Goal: Information Seeking & Learning: Learn about a topic

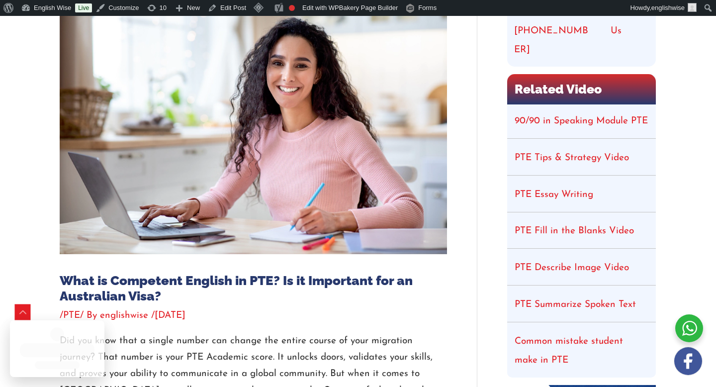
scroll to position [165, 0]
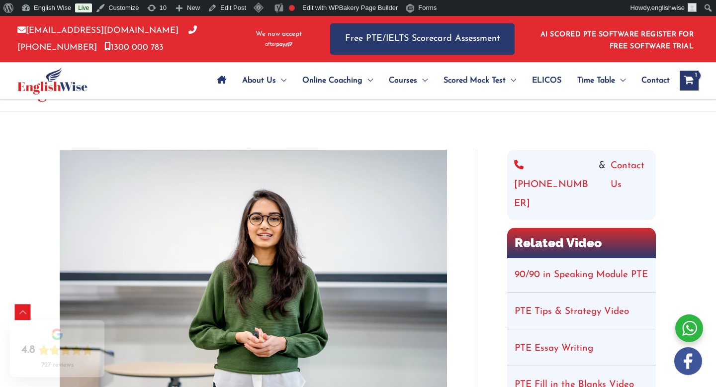
scroll to position [393, 0]
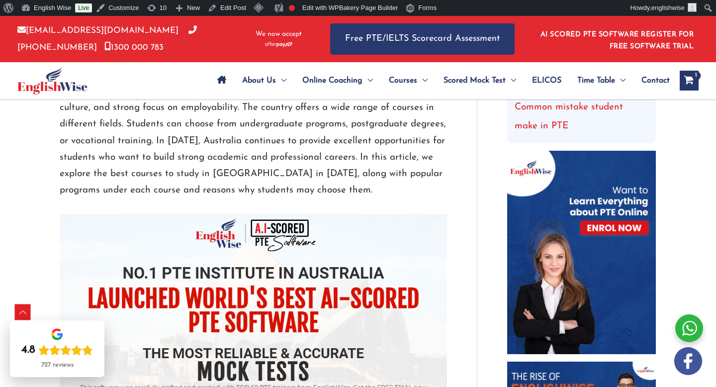
click at [161, 157] on p "Australia attracts students from around the world because of its top universiti…" at bounding box center [253, 141] width 387 height 116
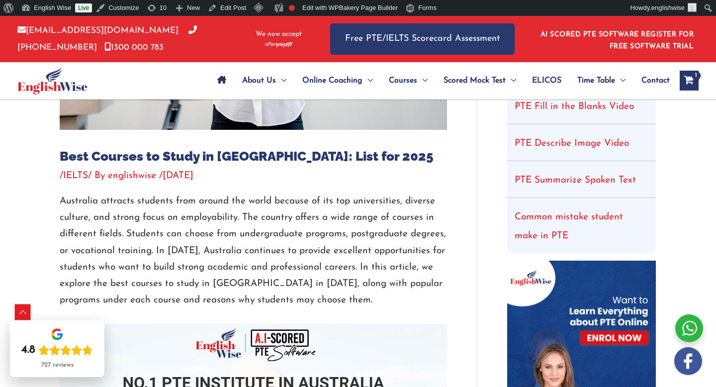
scroll to position [325, 0]
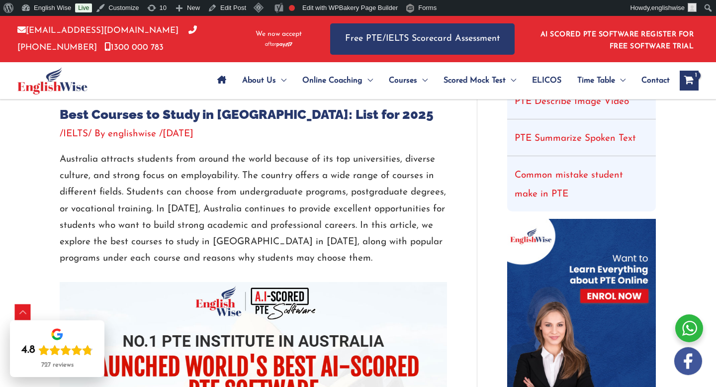
click at [203, 245] on p "Australia attracts students from around the world because of its top universiti…" at bounding box center [253, 209] width 387 height 116
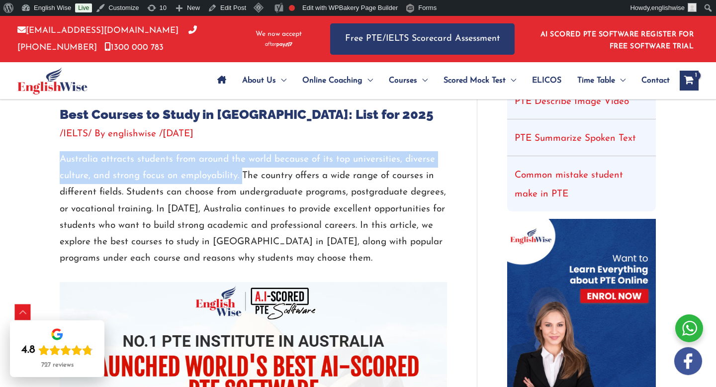
drag, startPoint x: 59, startPoint y: 159, endPoint x: 241, endPoint y: 173, distance: 183.0
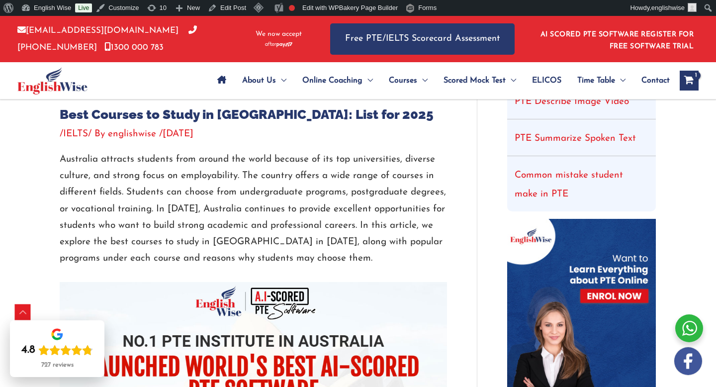
click at [174, 273] on div at bounding box center [253, 274] width 387 height 15
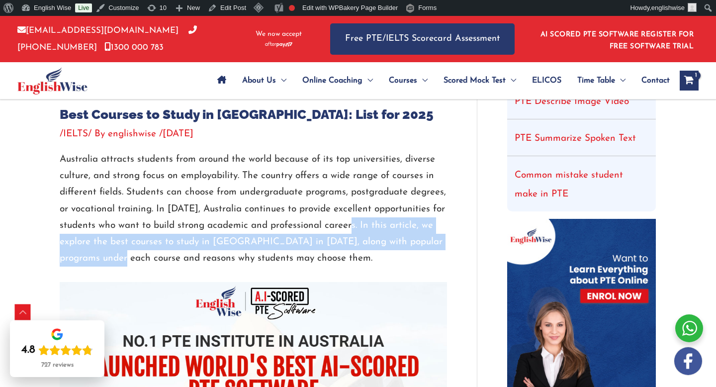
drag, startPoint x: 356, startPoint y: 224, endPoint x: 109, endPoint y: 253, distance: 248.9
click at [109, 253] on p "Australia attracts students from around the world because of its top universiti…" at bounding box center [253, 209] width 387 height 116
copy p "In this article, we explore the best courses to study in Australia in 2025, alo…"
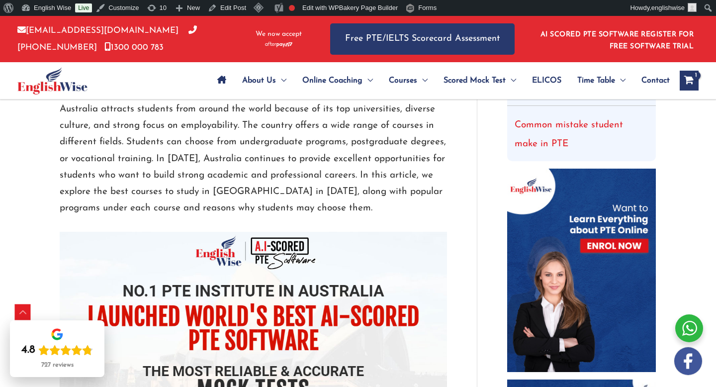
scroll to position [374, 0]
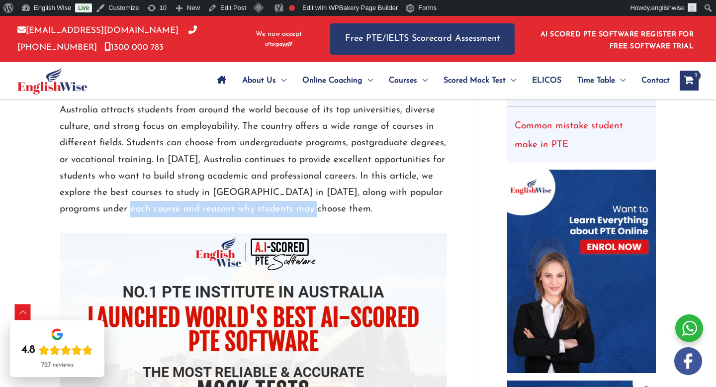
drag, startPoint x: 112, startPoint y: 208, endPoint x: 318, endPoint y: 210, distance: 205.9
click at [318, 210] on p "Australia attracts students from around the world because of its top universiti…" at bounding box center [253, 160] width 387 height 116
copy p "and reasons why students may choose them."
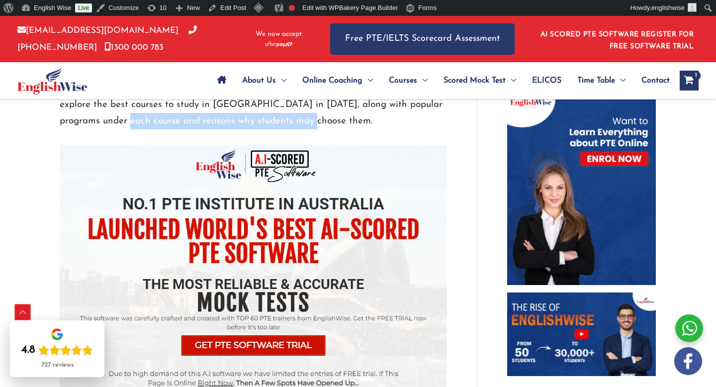
scroll to position [479, 0]
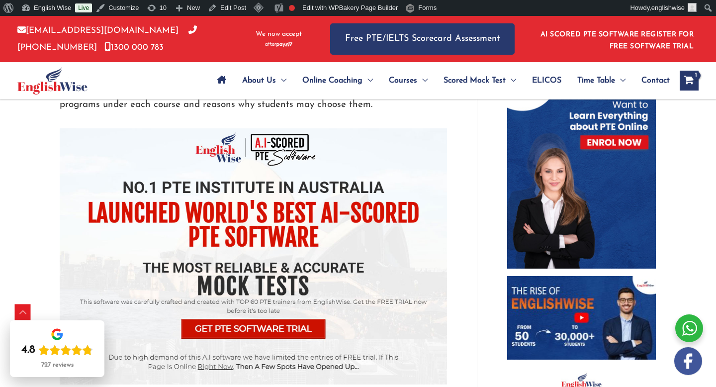
click at [337, 104] on p "Australia attracts students from around the world because of its top universiti…" at bounding box center [253, 56] width 387 height 116
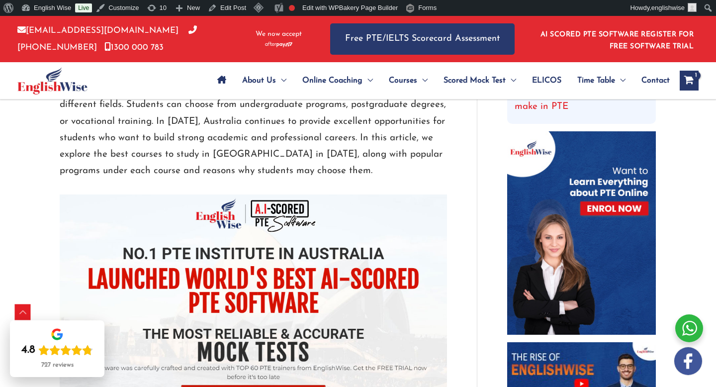
scroll to position [411, 0]
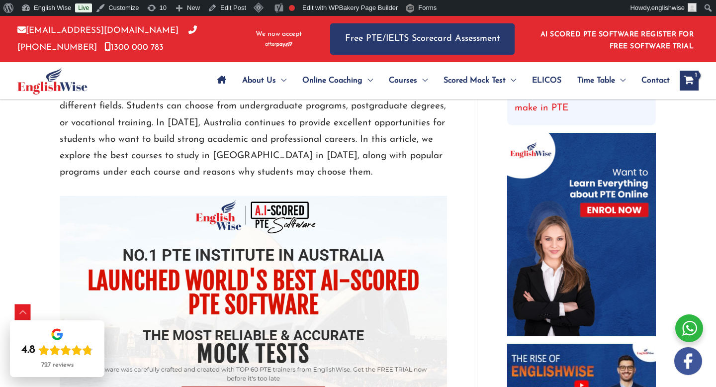
click at [201, 142] on p "Australia attracts students from around the world because of its top universiti…" at bounding box center [253, 123] width 387 height 116
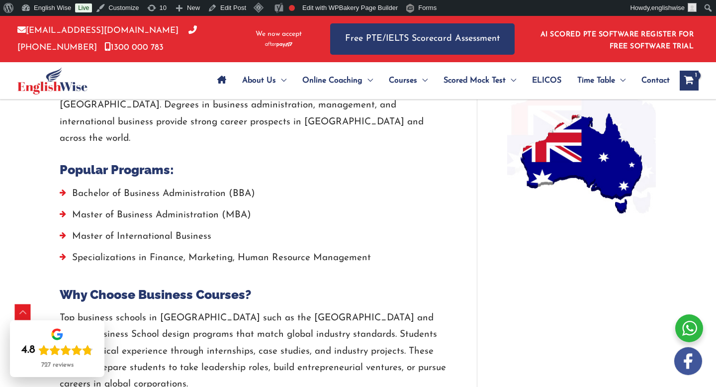
scroll to position [825, 0]
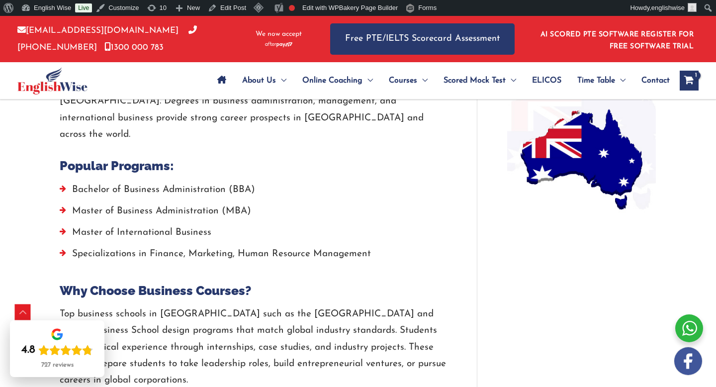
click at [203, 143] on div at bounding box center [253, 150] width 387 height 15
drag, startPoint x: 222, startPoint y: 111, endPoint x: 186, endPoint y: 110, distance: 35.8
click at [186, 110] on p "Business and management courses remain highly popular among international stude…" at bounding box center [253, 110] width 387 height 66
drag, startPoint x: 259, startPoint y: 115, endPoint x: 135, endPoint y: 112, distance: 123.8
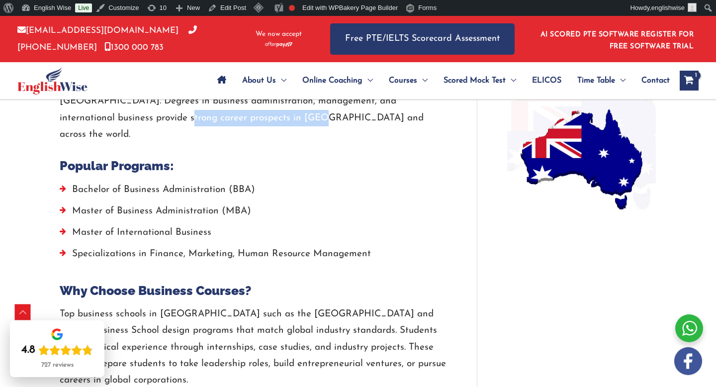
click at [135, 112] on p "Business and management courses remain highly popular among international stude…" at bounding box center [253, 110] width 387 height 66
drag, startPoint x: 105, startPoint y: 113, endPoint x: 189, endPoint y: 112, distance: 83.5
click at [189, 112] on p "Business and management courses remain highly popular among international stude…" at bounding box center [253, 110] width 387 height 66
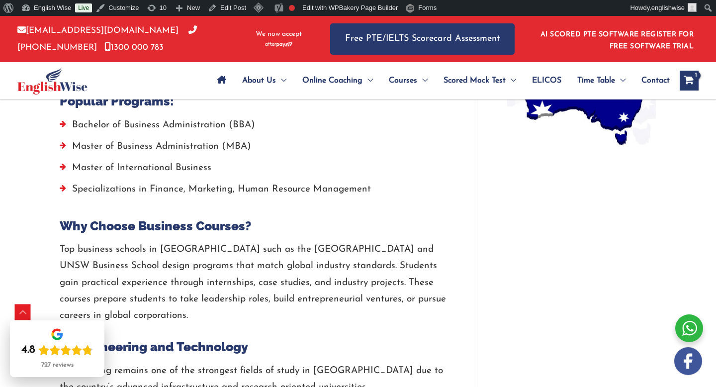
scroll to position [900, 0]
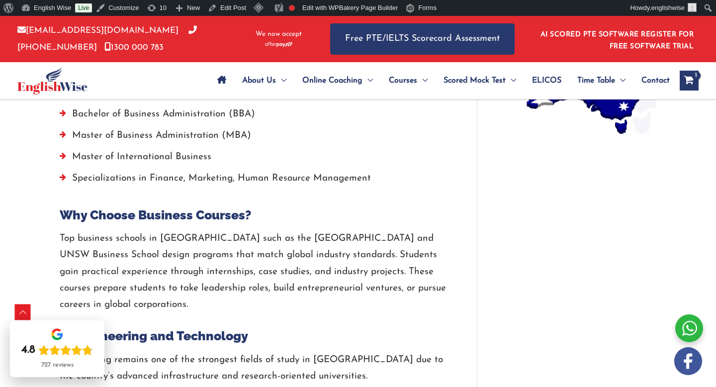
click at [184, 192] on div at bounding box center [253, 199] width 387 height 15
click at [173, 207] on h2 "Why Choose Business Courses?" at bounding box center [253, 215] width 387 height 16
drag, startPoint x: 112, startPoint y: 194, endPoint x: 171, endPoint y: 198, distance: 58.8
click at [171, 207] on h2 "Why Choose Business Courses?" at bounding box center [253, 215] width 387 height 16
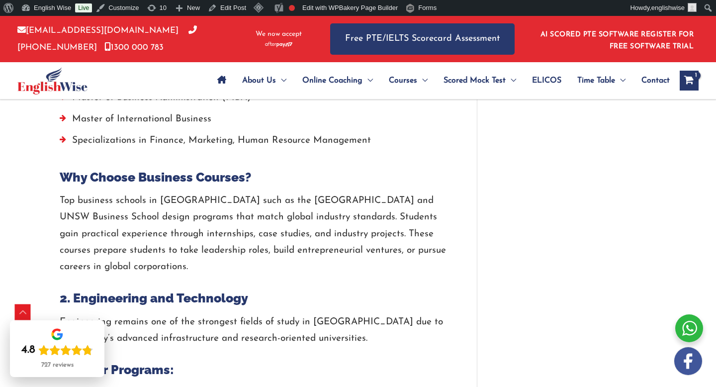
click at [211, 225] on p "Top business schools in Australia such as the University of Melbourne and UNSW …" at bounding box center [253, 233] width 387 height 83
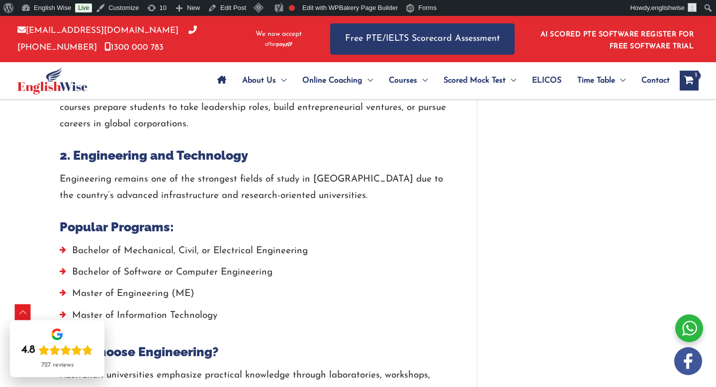
scroll to position [1130, 0]
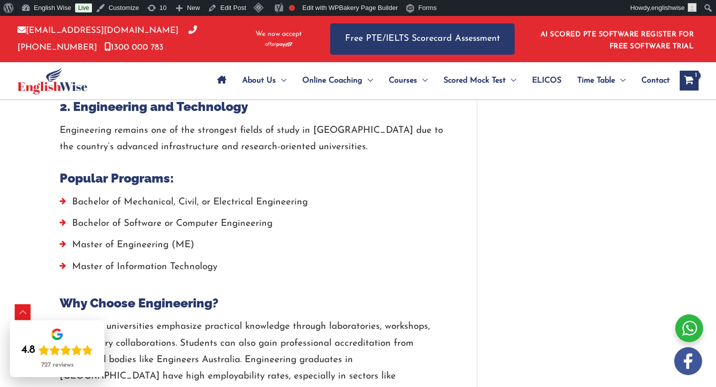
click at [300, 237] on li "Master of Engineering (ME)" at bounding box center [253, 247] width 387 height 21
click at [283, 155] on div at bounding box center [253, 162] width 387 height 15
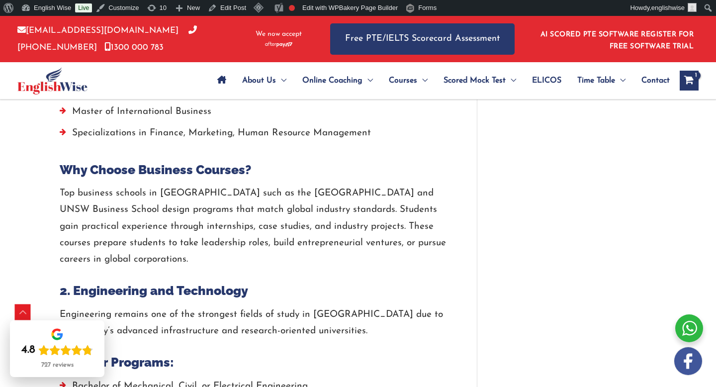
scroll to position [946, 0]
